Goal: Task Accomplishment & Management: Use online tool/utility

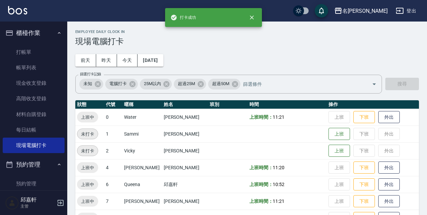
scroll to position [101, 0]
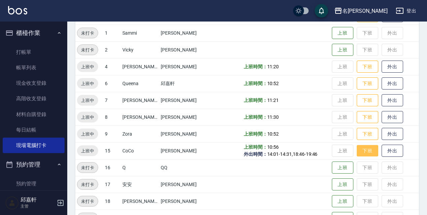
click at [361, 152] on button "下班" at bounding box center [368, 151] width 22 height 12
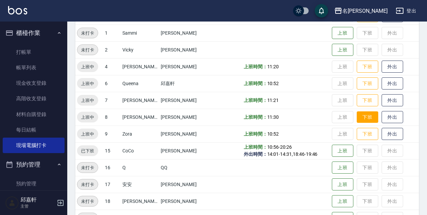
click at [366, 121] on button "下班" at bounding box center [368, 117] width 22 height 12
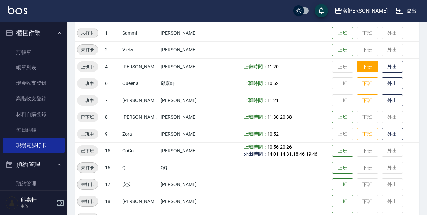
click at [362, 68] on button "下班" at bounding box center [368, 67] width 22 height 12
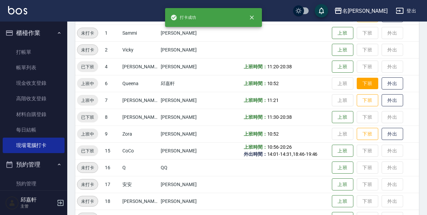
click at [369, 87] on button "下班" at bounding box center [368, 84] width 22 height 12
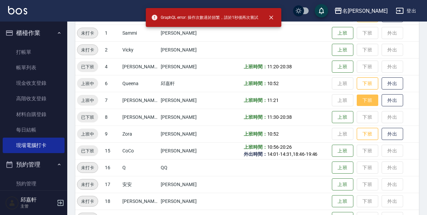
click at [369, 101] on button "下班" at bounding box center [368, 101] width 22 height 12
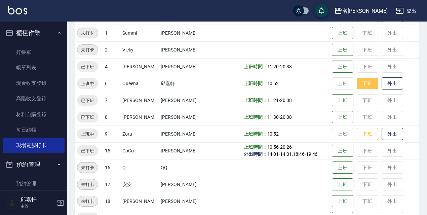
click at [373, 88] on button "下班" at bounding box center [368, 84] width 22 height 12
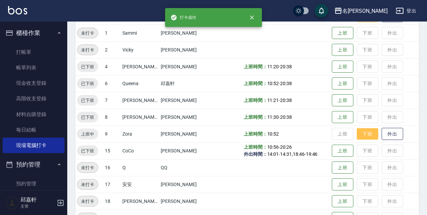
click at [369, 138] on button "下班" at bounding box center [368, 134] width 22 height 12
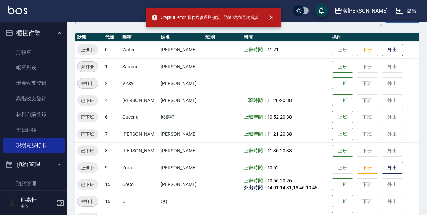
scroll to position [34, 0]
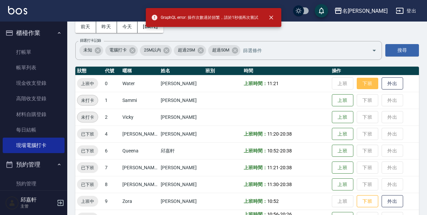
click at [368, 81] on button "下班" at bounding box center [368, 84] width 22 height 12
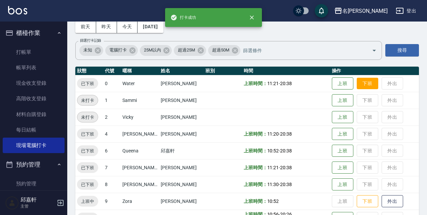
scroll to position [101, 0]
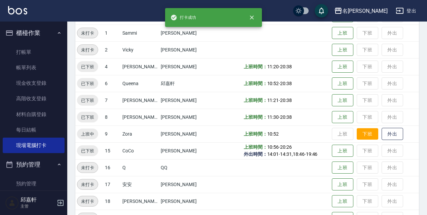
click at [359, 131] on button "下班" at bounding box center [368, 134] width 22 height 12
click at [407, 8] on button "登出" at bounding box center [406, 11] width 26 height 12
